Goal: Entertainment & Leisure: Browse casually

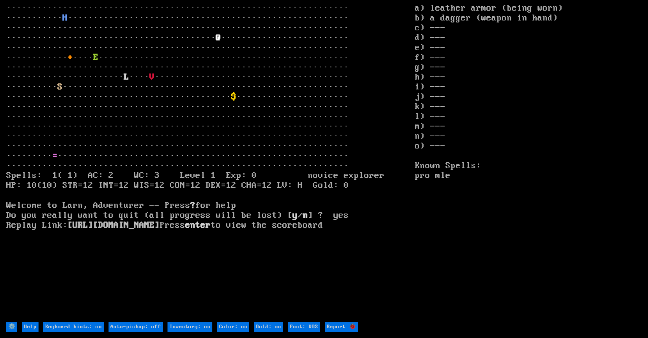
click at [151, 57] on larn "··································································· ···········…" at bounding box center [210, 163] width 408 height 318
click at [152, 108] on larn "··································································· ···········…" at bounding box center [210, 163] width 408 height 318
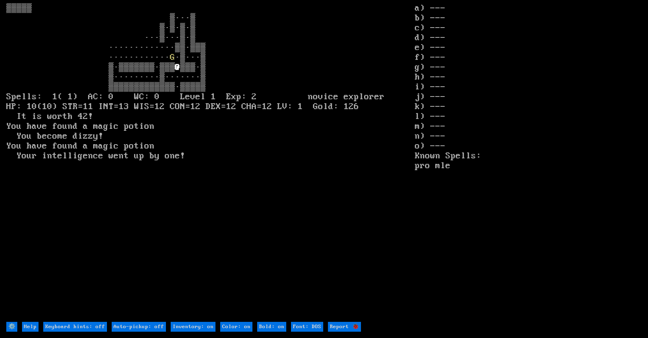
click at [239, 144] on larn "G ·▒···▒ ▒·▒▒▒▒▒▒▒·▒▒▒ @ ▒▒▒·▒ ▒·········▒·······▒ ▒▒▒▒▒▒▒▒▒▒▒▒▒·▒▒▒▒▒ Spells: …" at bounding box center [210, 163] width 408 height 318
